Goal: Navigation & Orientation: Find specific page/section

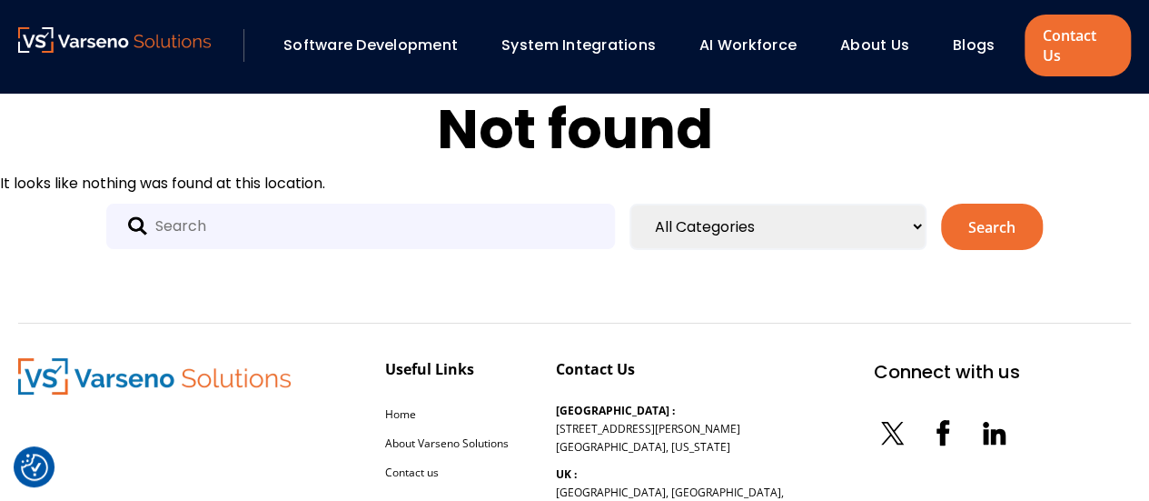
click at [120, 48] on img at bounding box center [114, 39] width 193 height 25
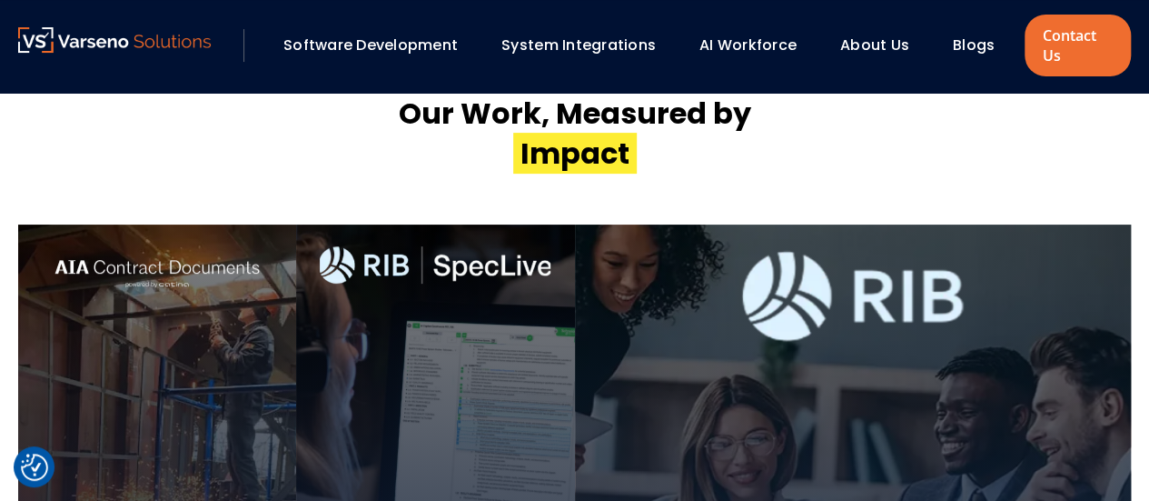
scroll to position [3635, 0]
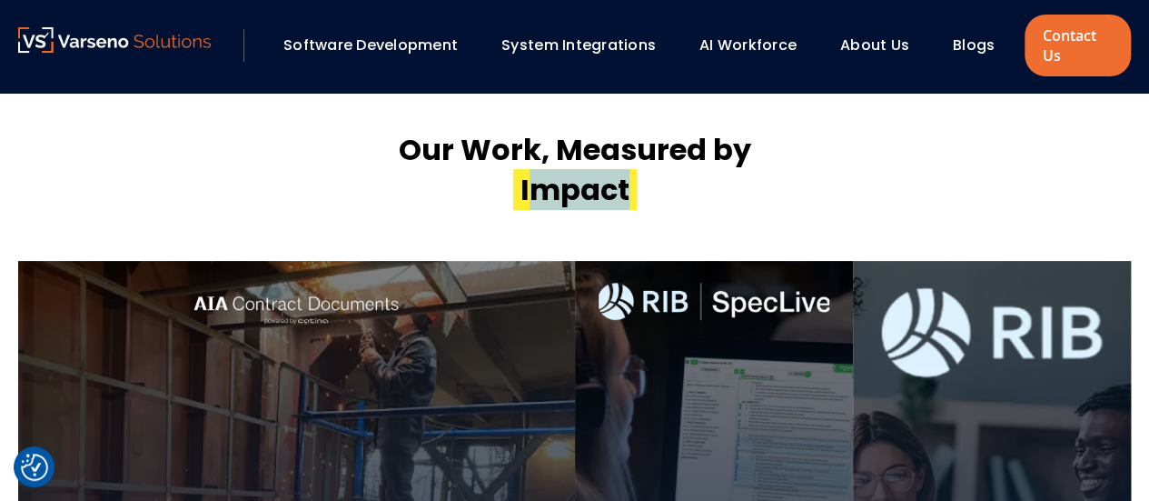
drag, startPoint x: 538, startPoint y: 188, endPoint x: 630, endPoint y: 190, distance: 91.8
click at [630, 190] on span "Impact" at bounding box center [575, 189] width 124 height 41
click at [665, 194] on h2 "Our Work, Measured by ‍ Impact" at bounding box center [575, 170] width 353 height 80
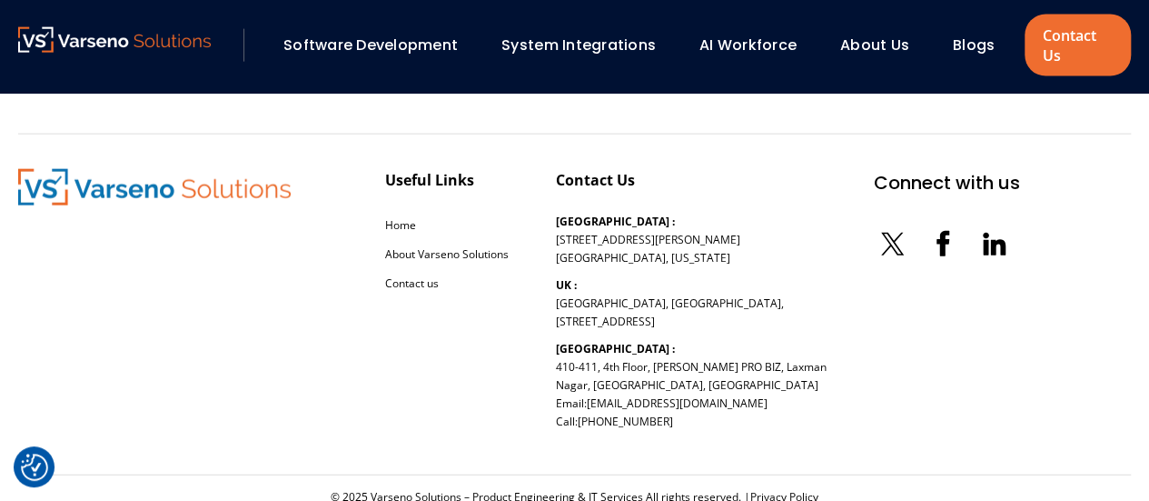
scroll to position [5568, 0]
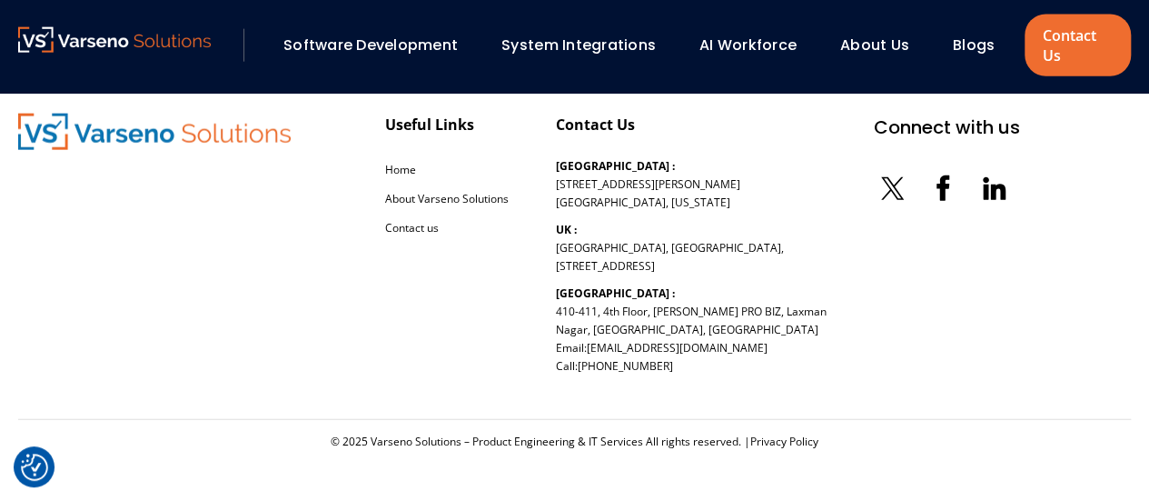
click at [601, 45] on link "System Integrations" at bounding box center [579, 45] width 154 height 21
